Goal: Information Seeking & Learning: Understand process/instructions

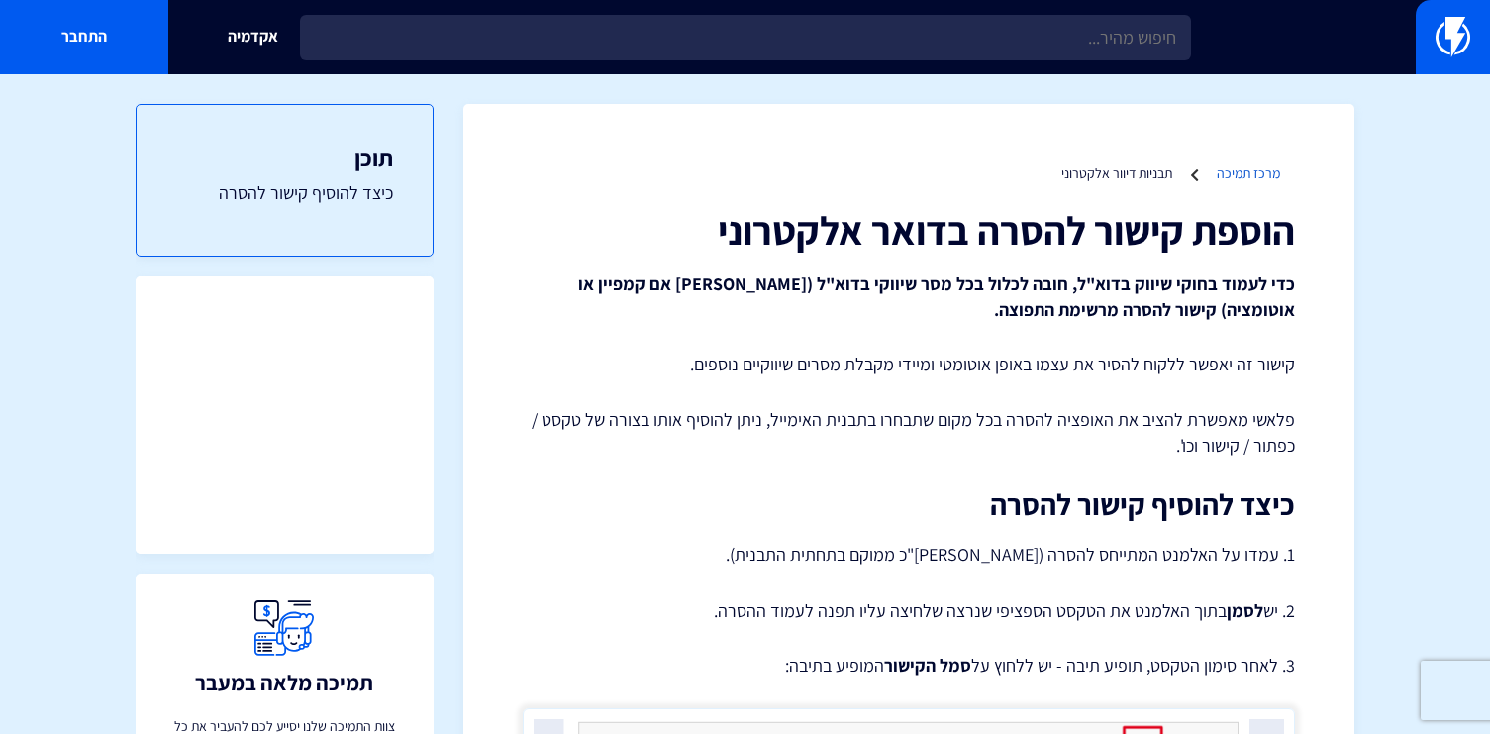
click at [1234, 179] on link "מרכז תמיכה" at bounding box center [1248, 173] width 63 height 18
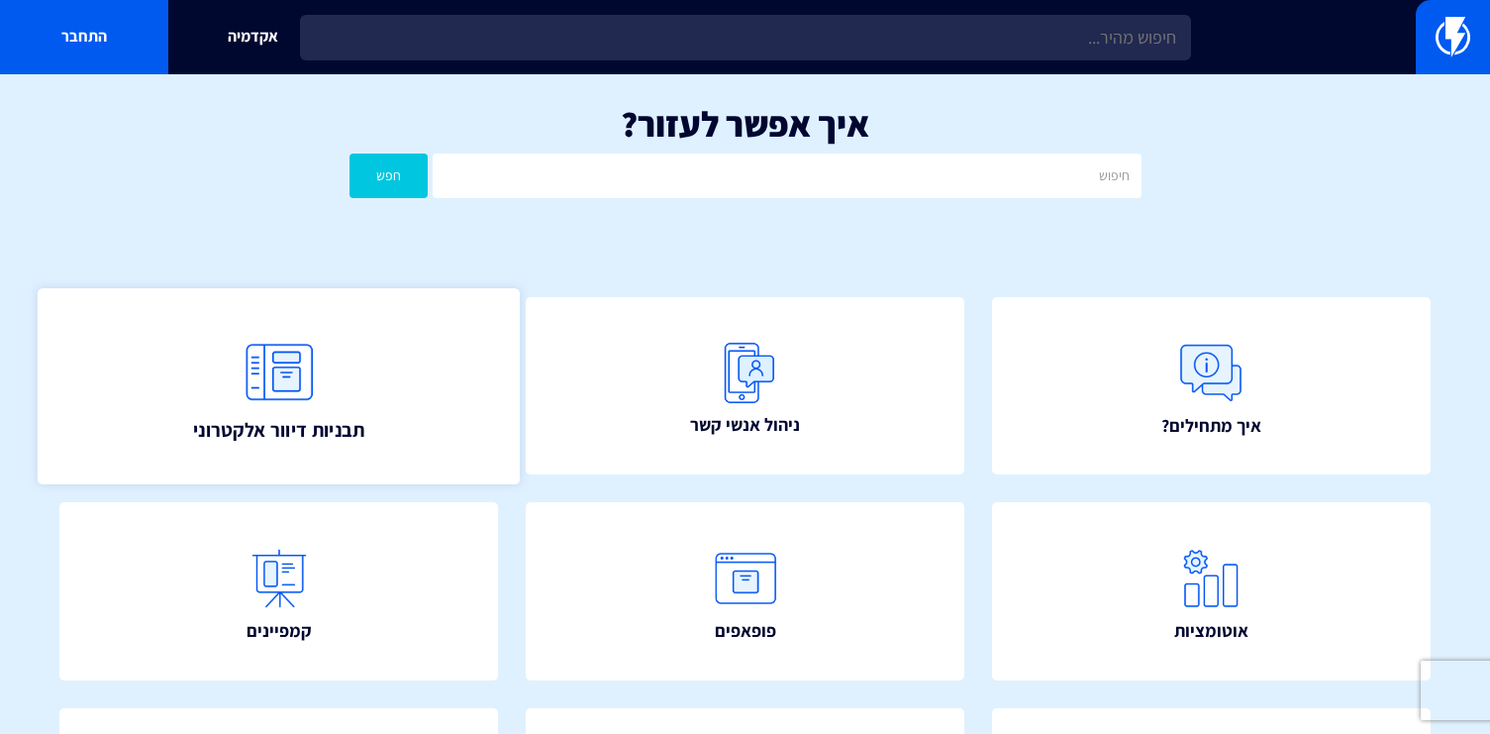
click at [257, 386] on img at bounding box center [279, 372] width 87 height 87
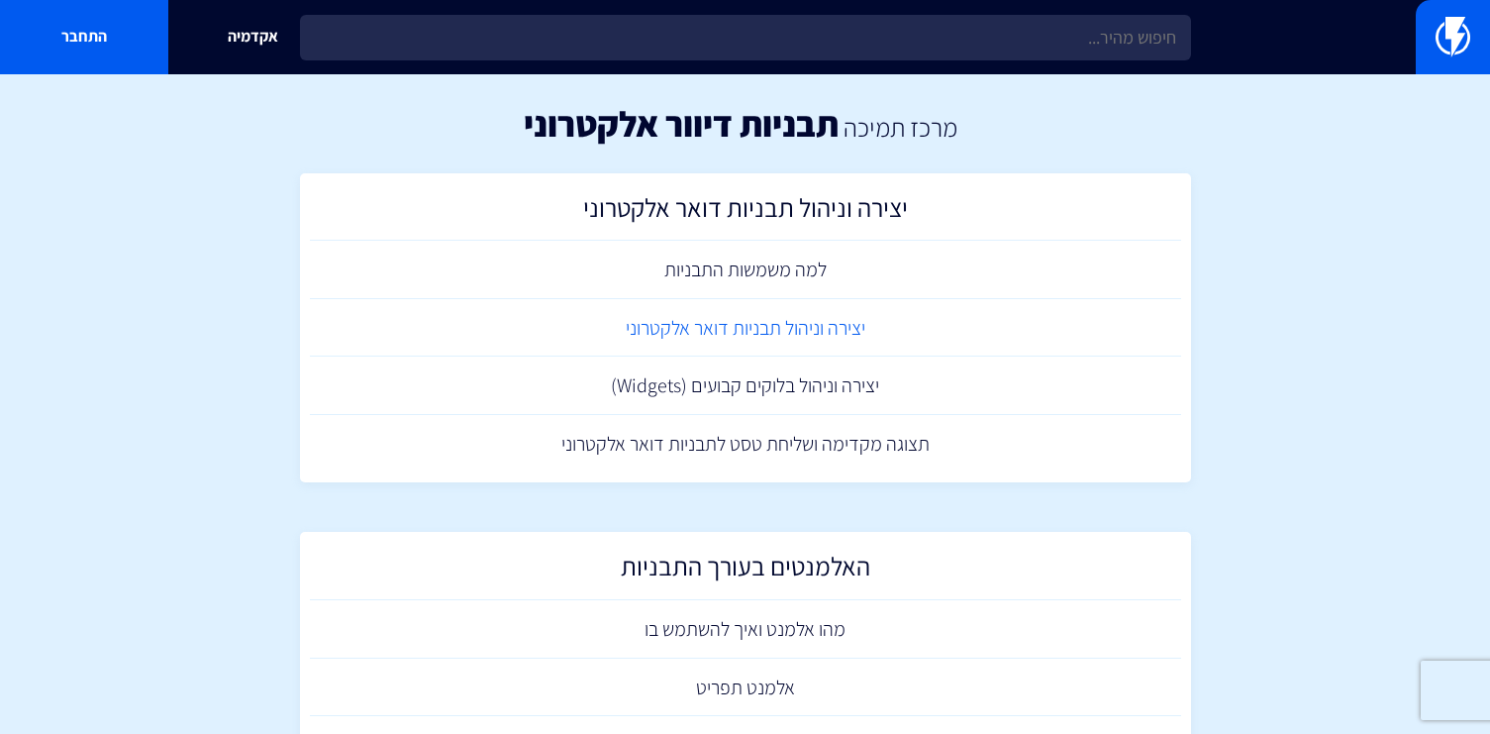
scroll to position [257, 0]
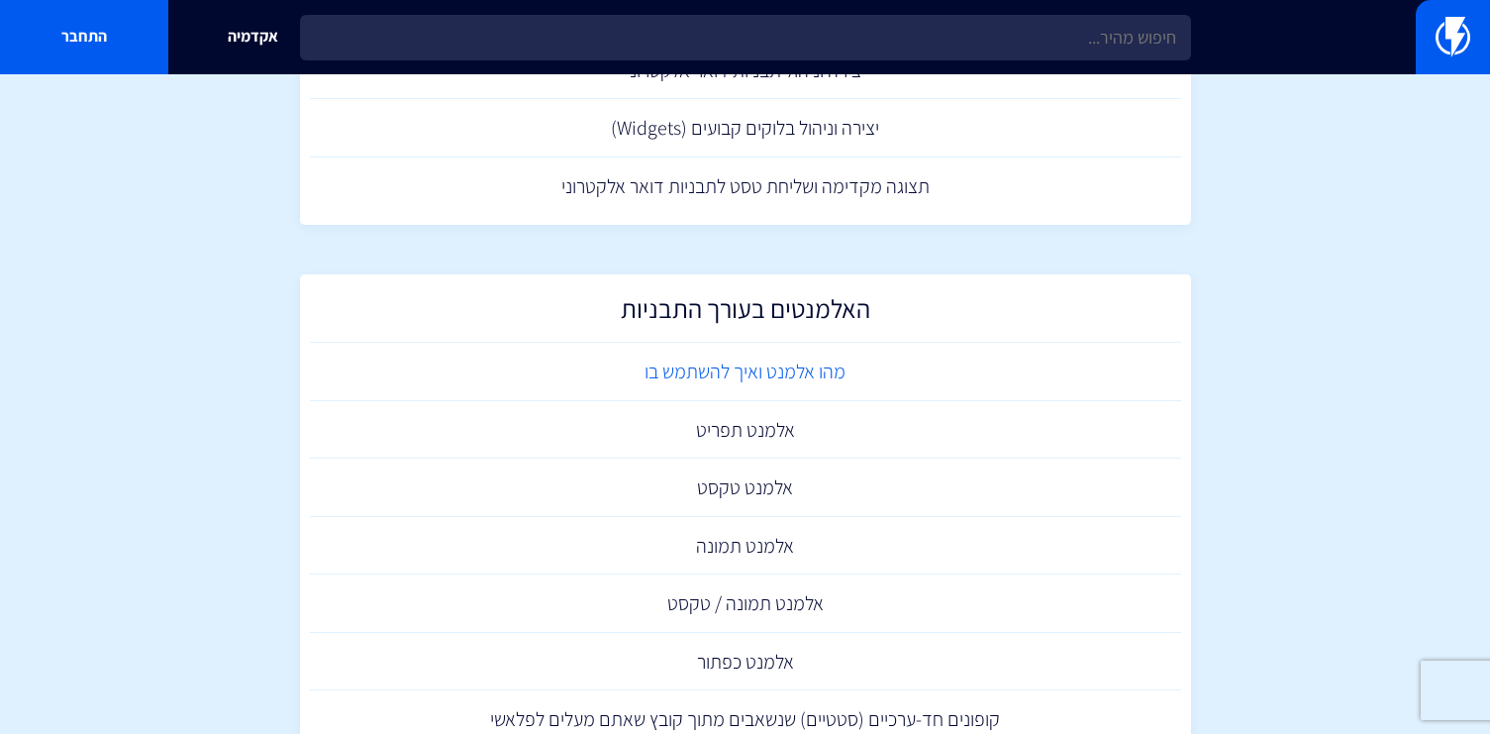
click at [843, 380] on link "מהו אלמנט ואיך להשתמש בו" at bounding box center [745, 372] width 871 height 58
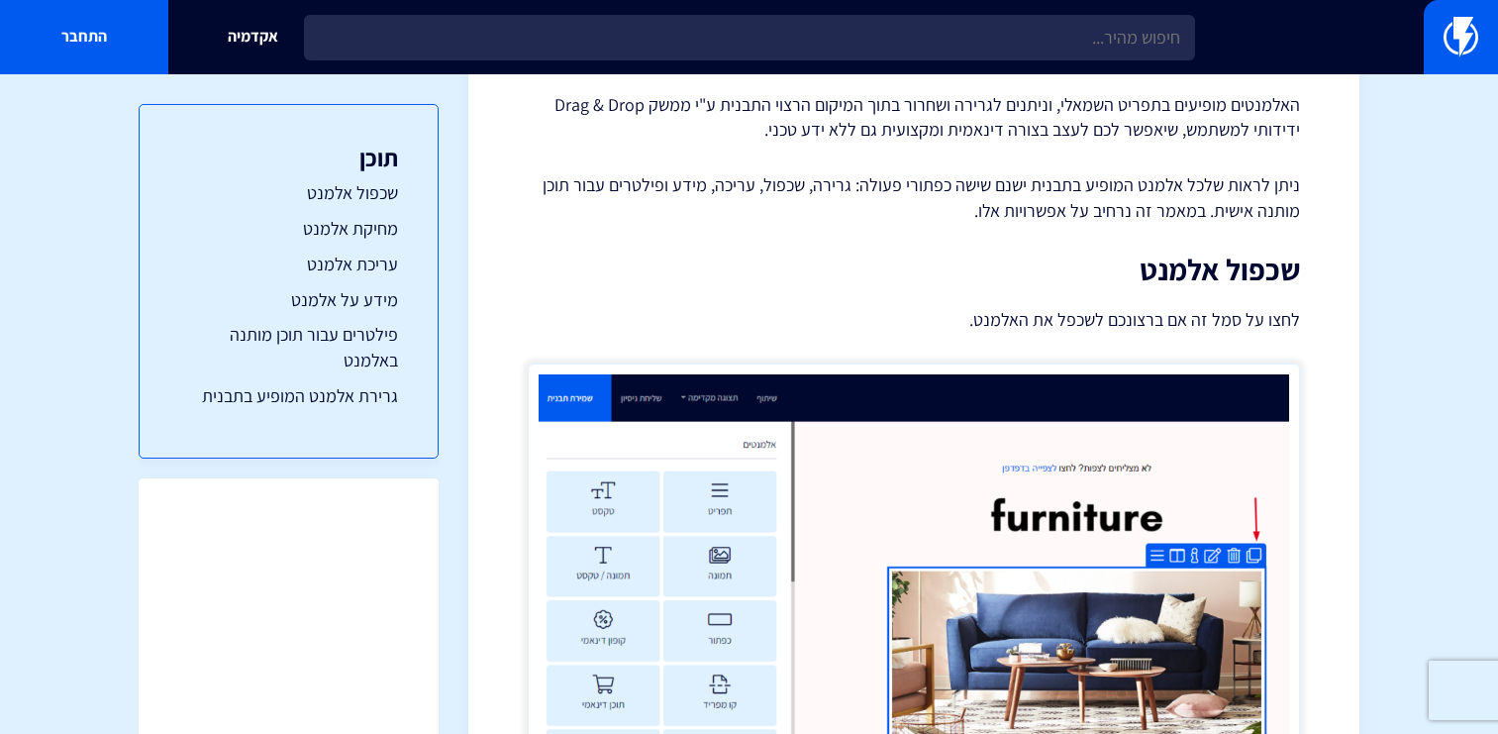
scroll to position [235, 0]
click at [1253, 222] on p "ניתן לראות שלכל אלמנט המופיע בתבנית ישנם שישה כפתורי פעולה: גרירה, שכפול, עריכה…" at bounding box center [914, 197] width 772 height 50
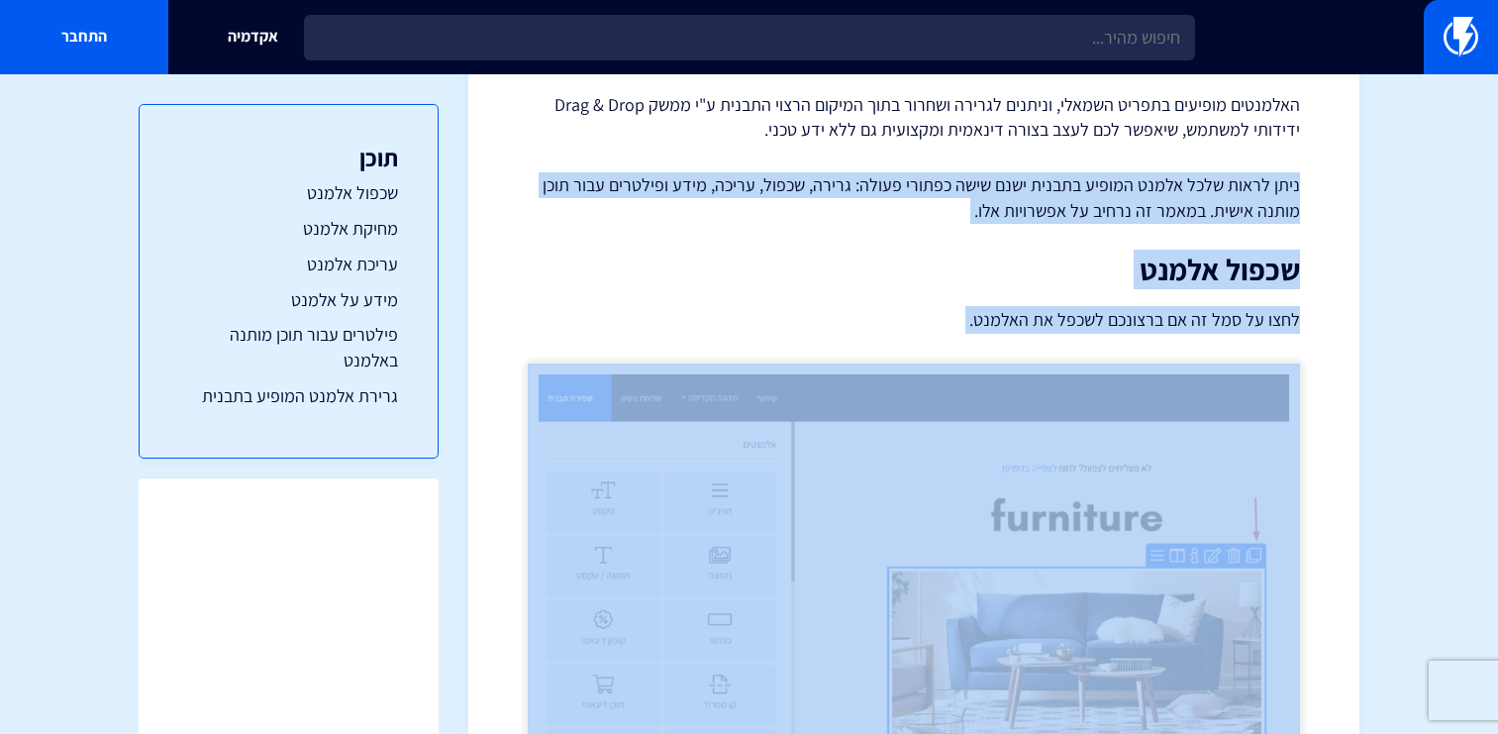
drag, startPoint x: 1253, startPoint y: 222, endPoint x: 1224, endPoint y: 315, distance: 97.4
click at [1224, 315] on p "לחצו על סמל זה אם ברצונכם לשכפל את האלמנט." at bounding box center [914, 320] width 772 height 28
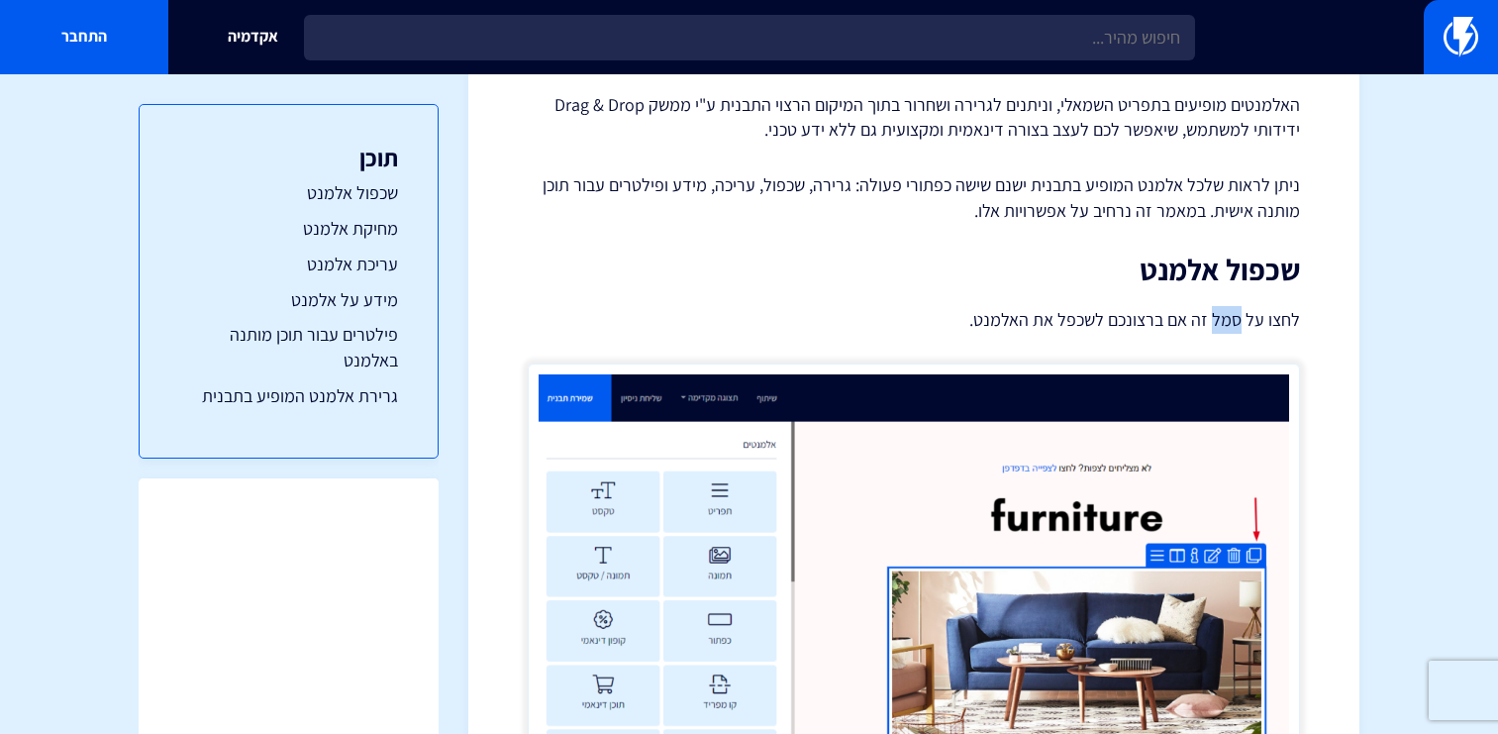
click at [1224, 315] on p "לחצו על סמל זה אם ברצונכם לשכפל את האלמנט." at bounding box center [914, 320] width 772 height 28
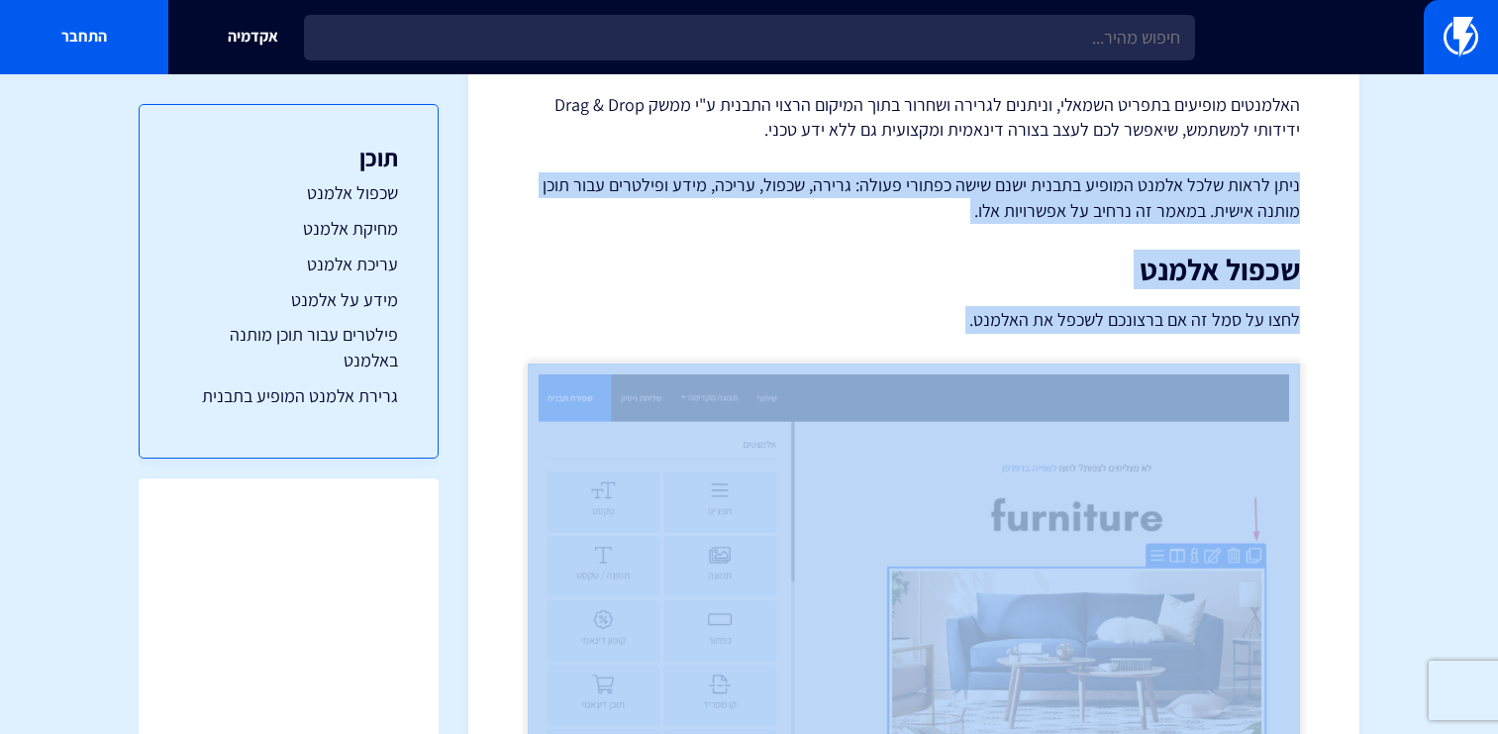
drag, startPoint x: 1224, startPoint y: 315, endPoint x: 1233, endPoint y: 151, distance: 164.6
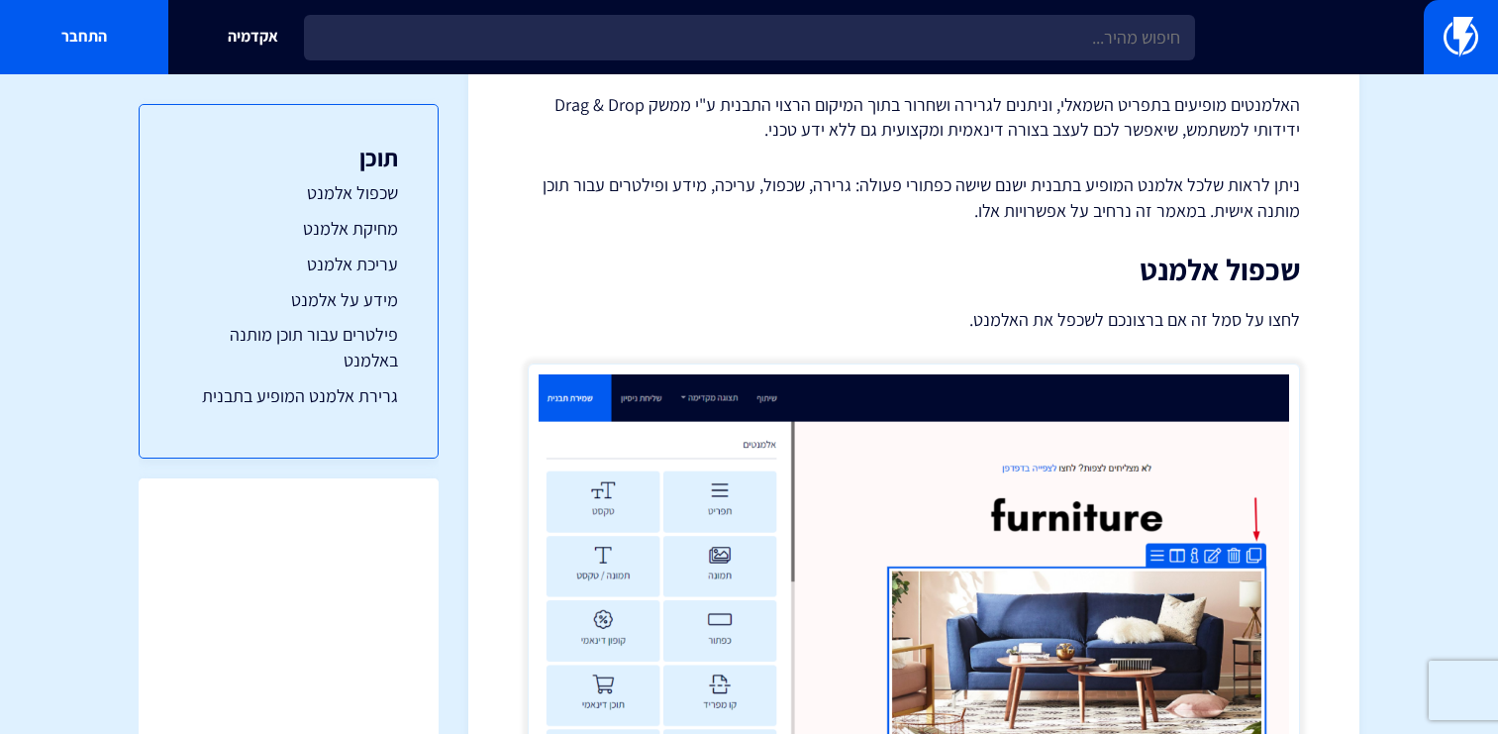
click at [1240, 121] on p "האלמנטים מופיעים בתפריט השמאלי, וניתנים לגרירה ושחרור בתוך המיקום הרצוי התבנית …" at bounding box center [914, 117] width 772 height 50
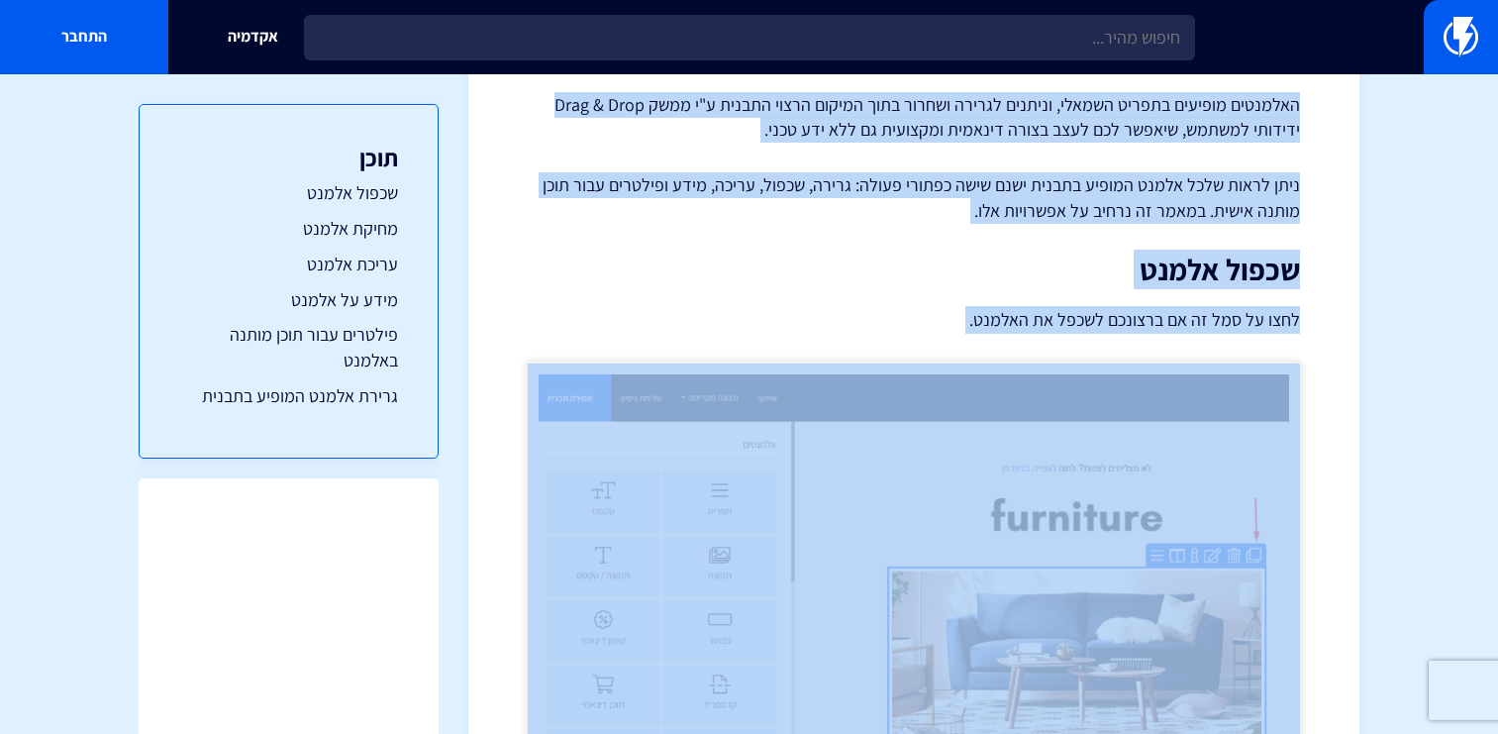
drag, startPoint x: 1240, startPoint y: 121, endPoint x: 1189, endPoint y: 310, distance: 195.7
click at [1189, 311] on p "לחצו על סמל זה אם ברצונכם לשכפל את האלמנט." at bounding box center [914, 320] width 772 height 28
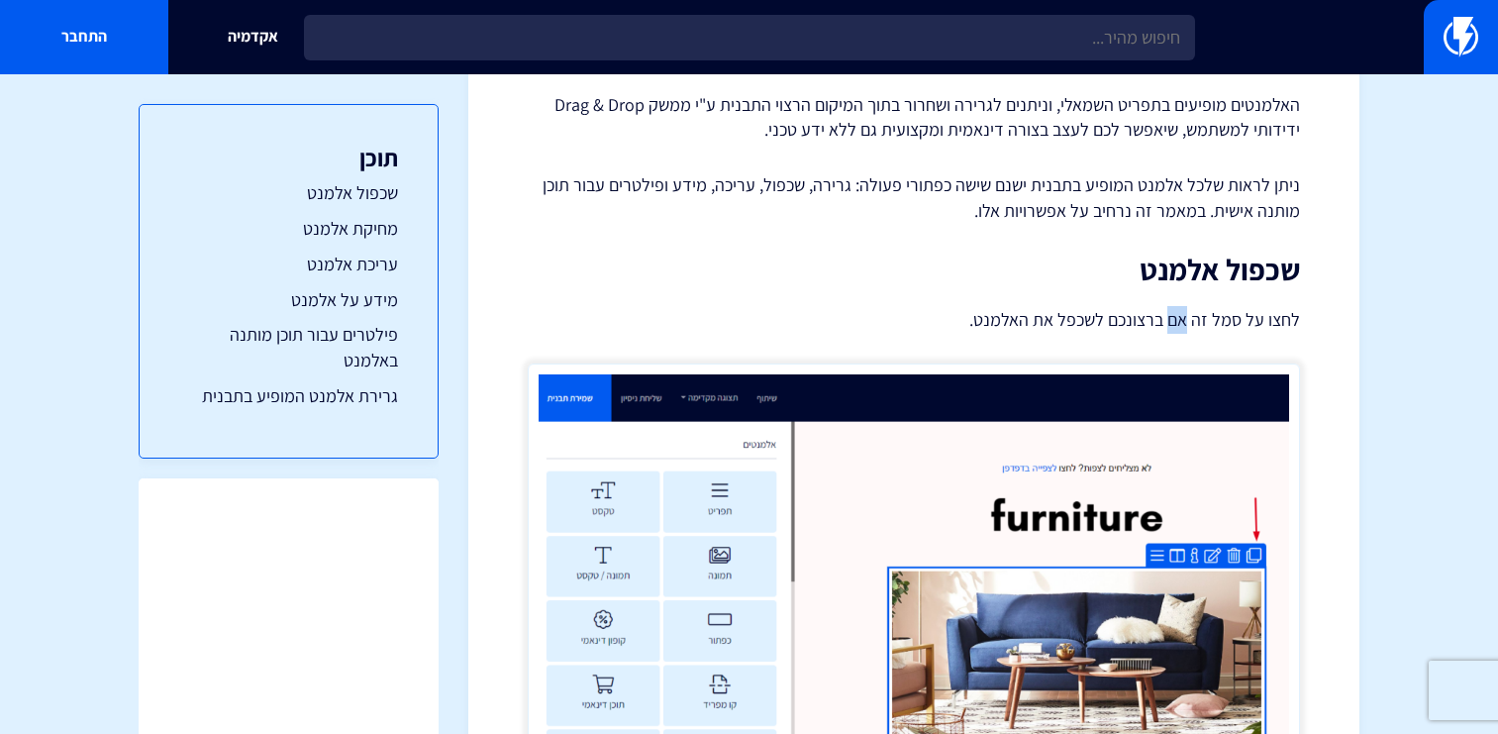
click at [1189, 311] on p "לחצו על סמל זה אם ברצונכם לשכפל את האלמנט." at bounding box center [914, 320] width 772 height 28
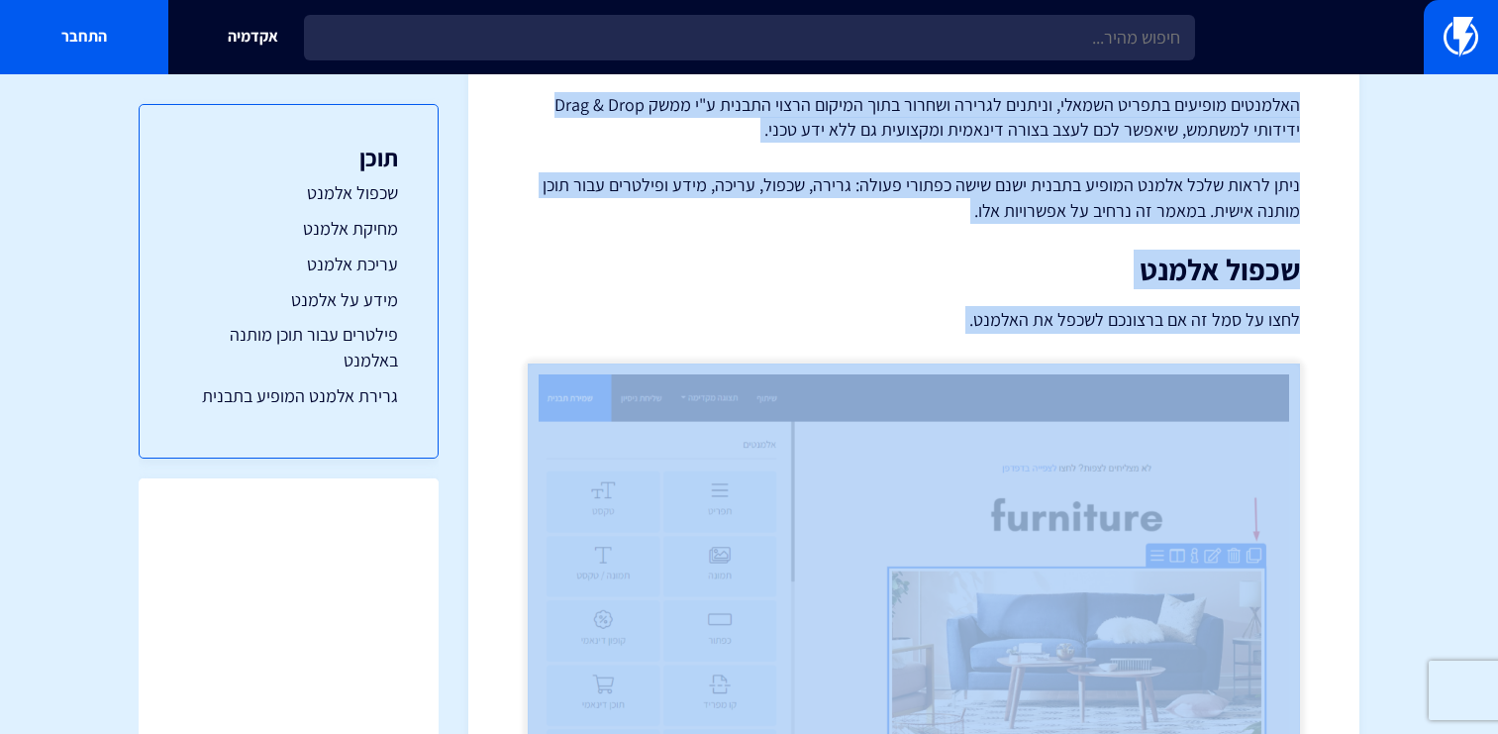
drag, startPoint x: 1189, startPoint y: 311, endPoint x: 1241, endPoint y: 130, distance: 188.4
click at [1241, 130] on p "האלמנטים מופיעים בתפריט השמאלי, וניתנים לגרירה ושחרור בתוך המיקום הרצוי התבנית …" at bounding box center [914, 117] width 772 height 50
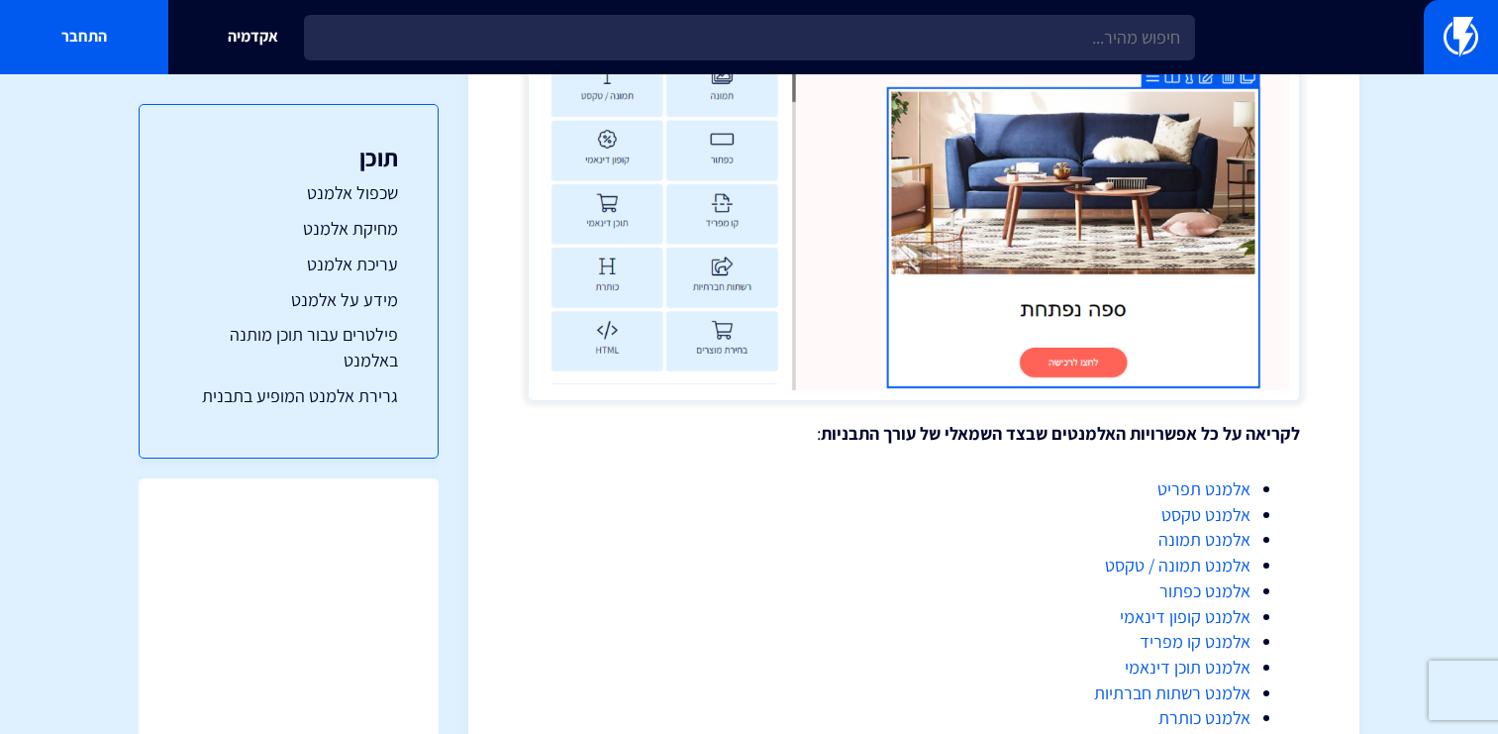
scroll to position [4057, 0]
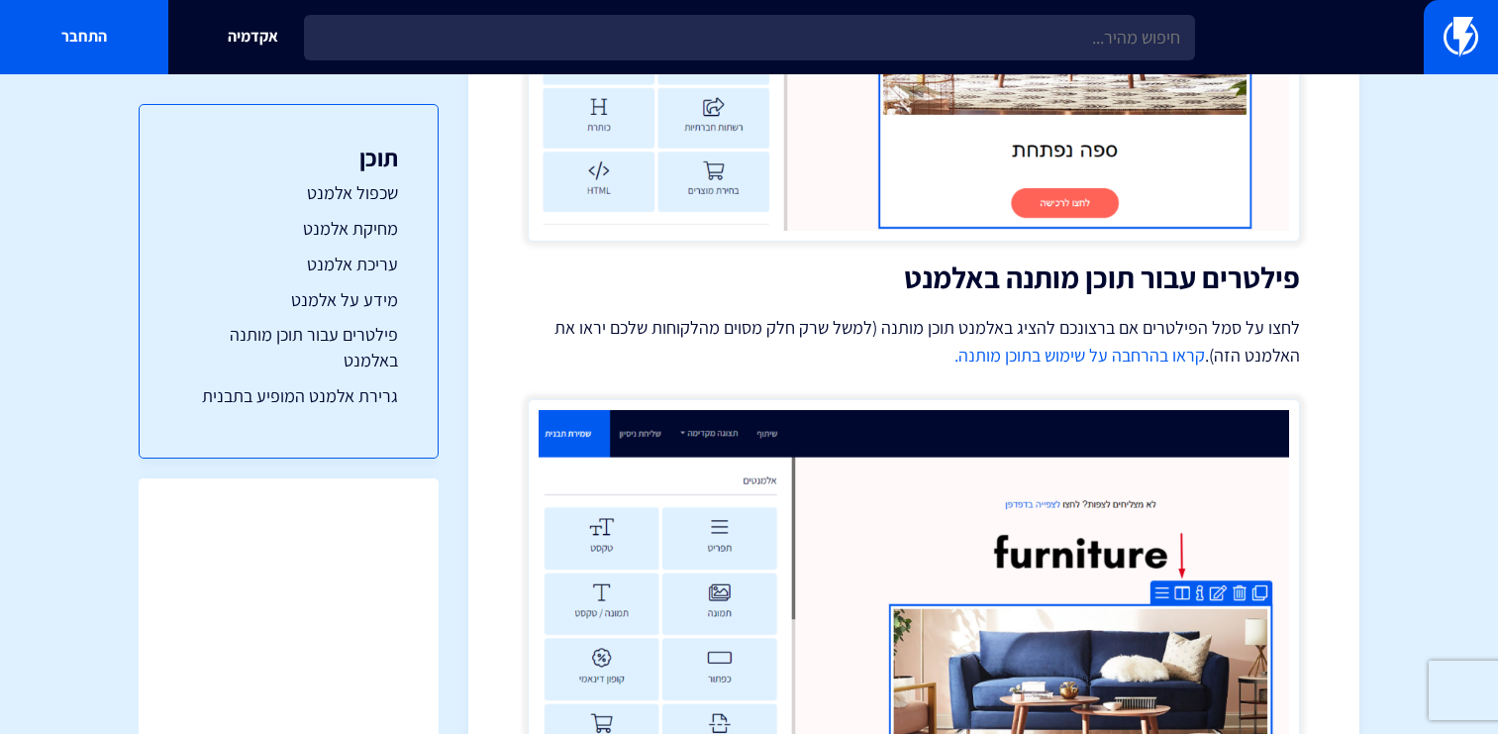
scroll to position [0, 0]
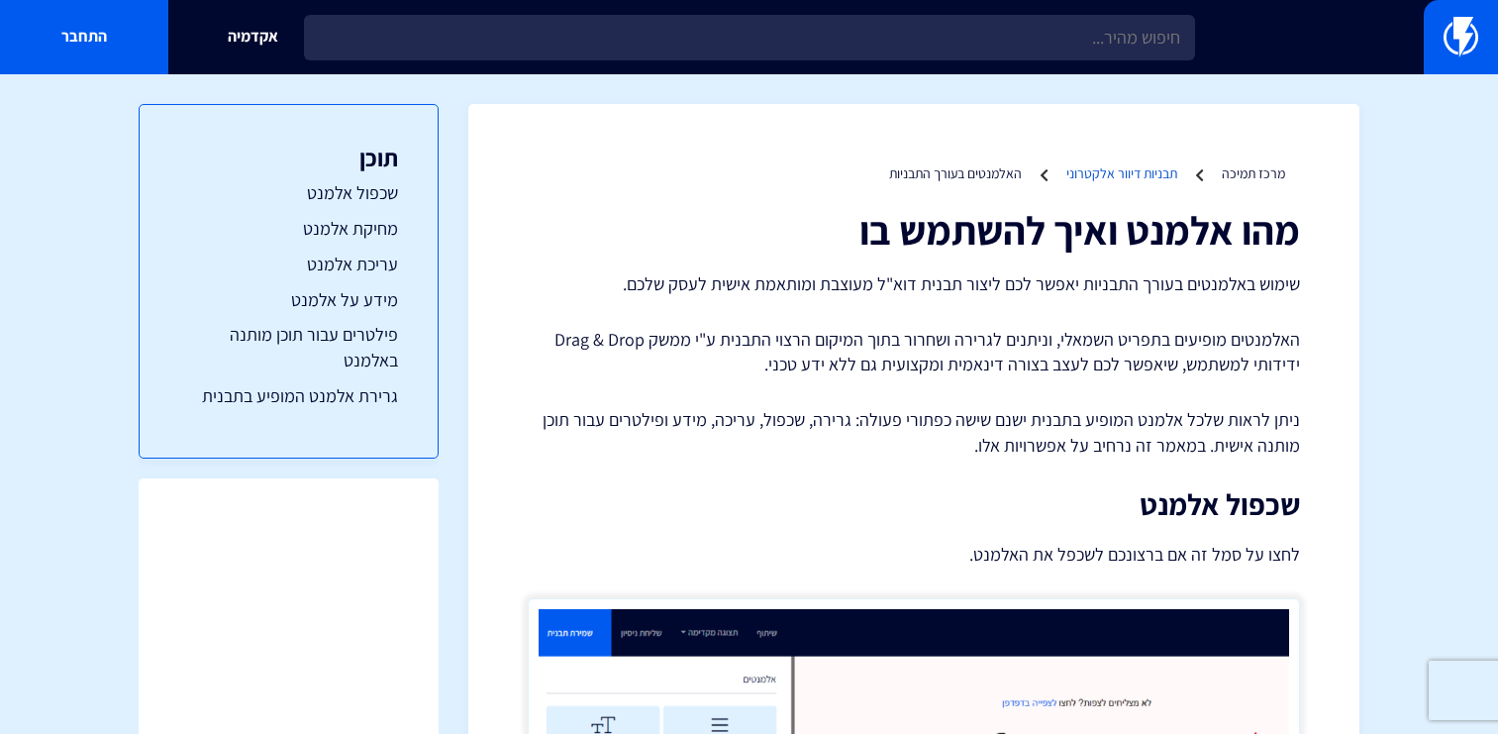
click at [1135, 167] on link "תבניות דיוור אלקטרוני" at bounding box center [1121, 173] width 111 height 18
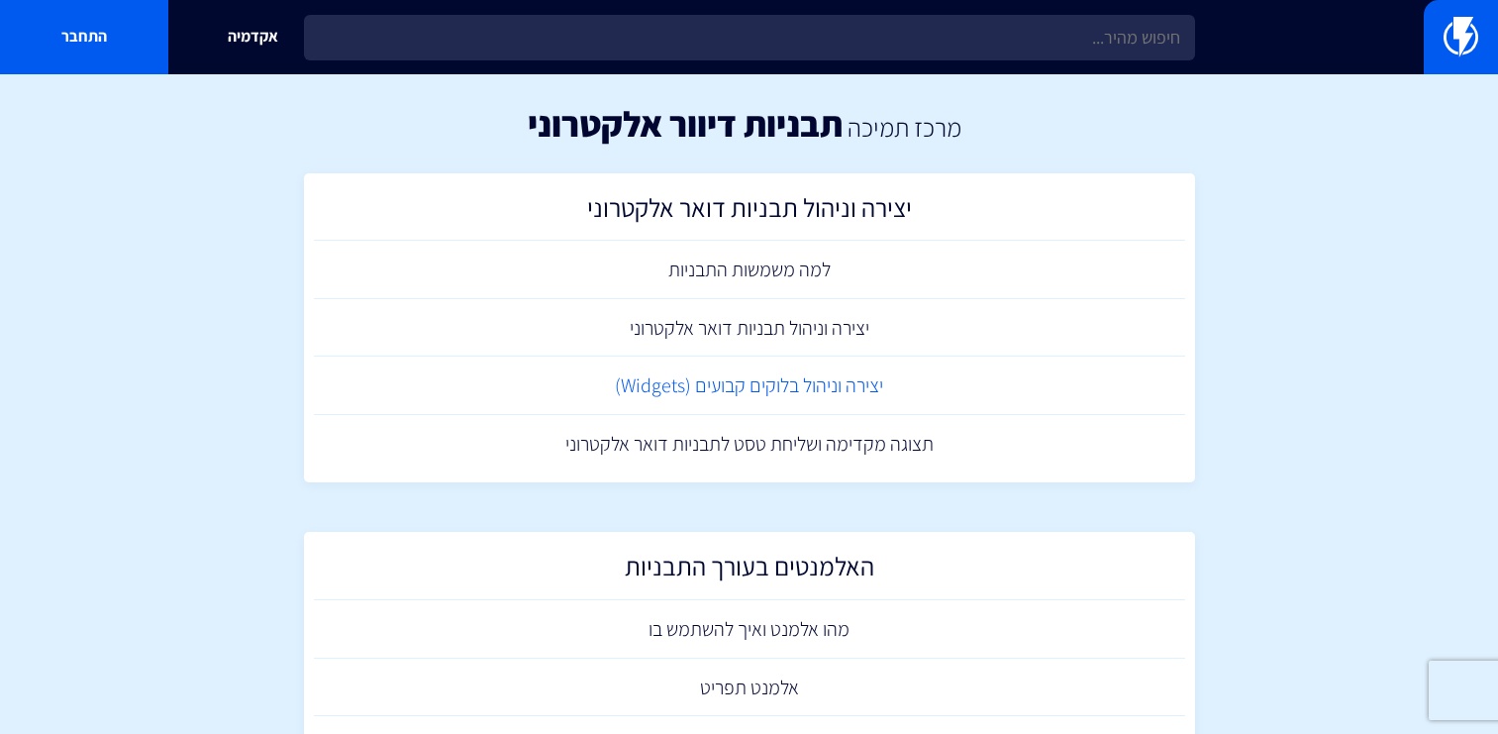
click at [845, 391] on link "יצירה וניהול בלוקים קבועים (Widgets)" at bounding box center [749, 385] width 871 height 58
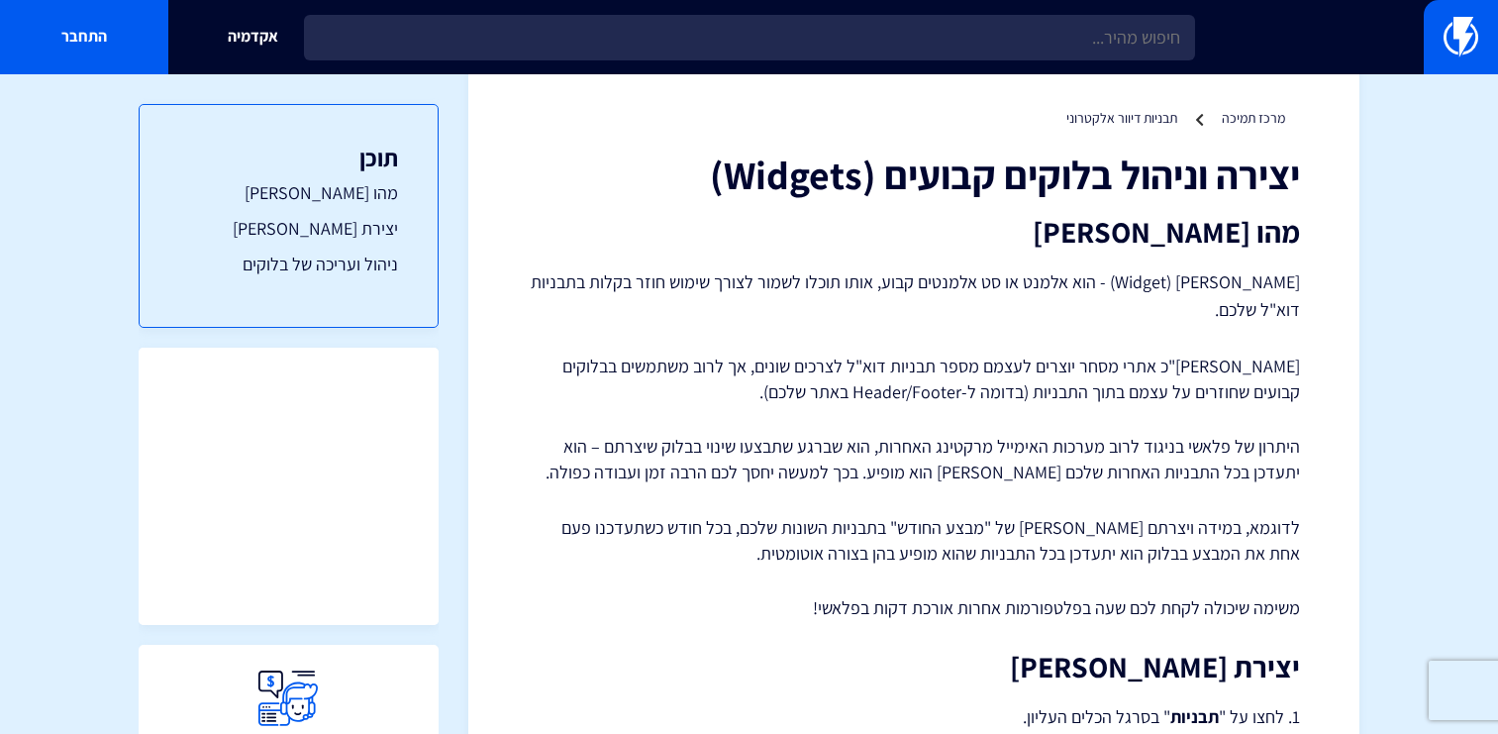
scroll to position [78, 0]
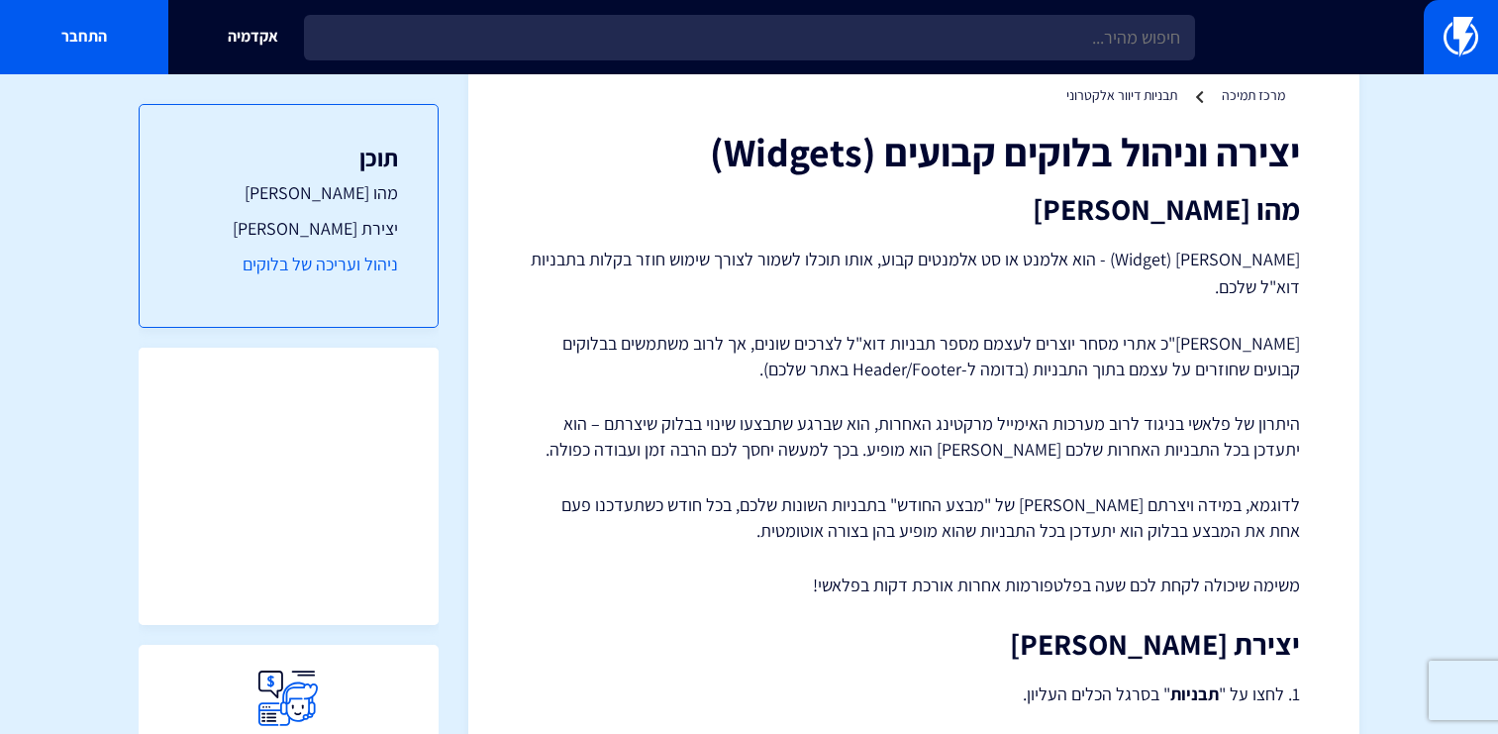
click at [254, 256] on link "ניהול ועריכה של בלוקים" at bounding box center [288, 264] width 219 height 26
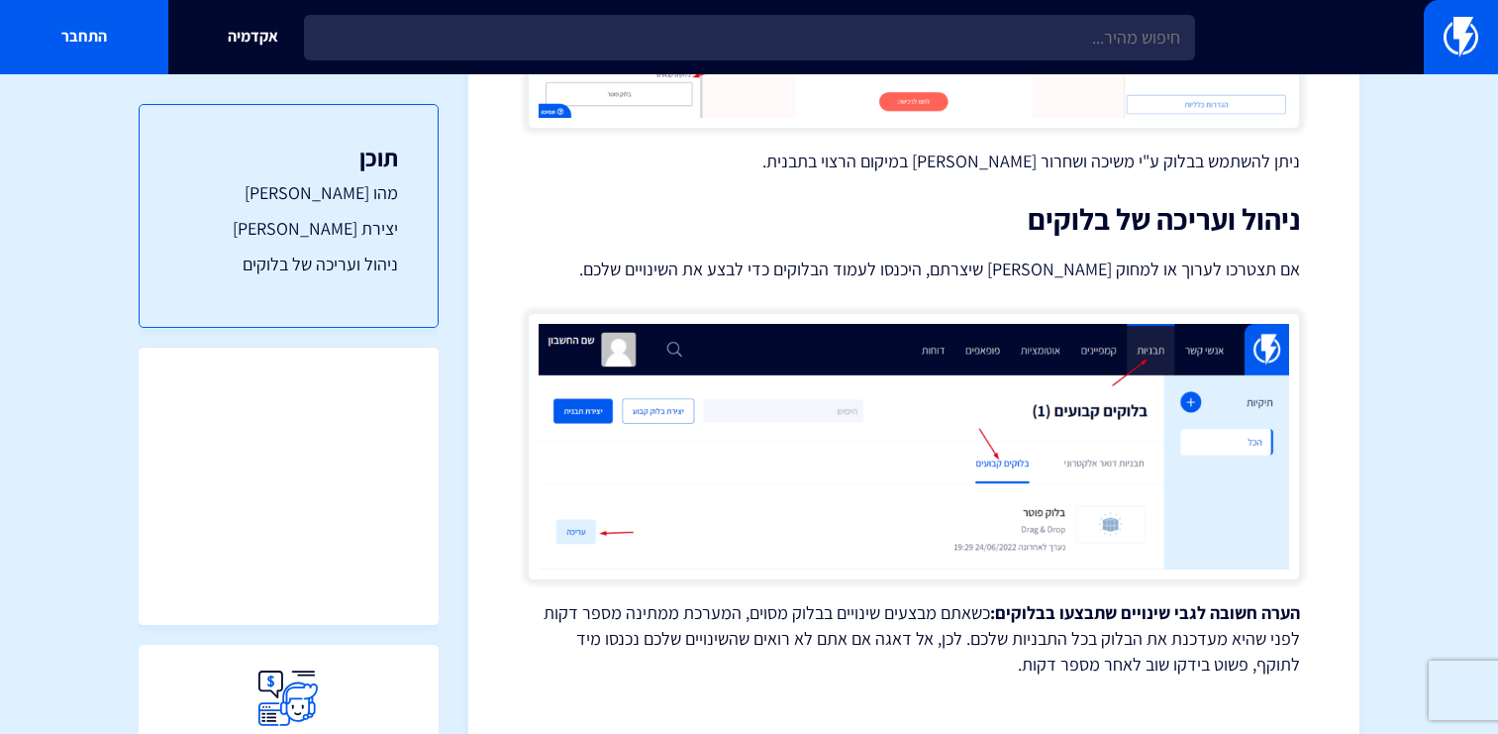
scroll to position [2576, 0]
